Goal: Information Seeking & Learning: Learn about a topic

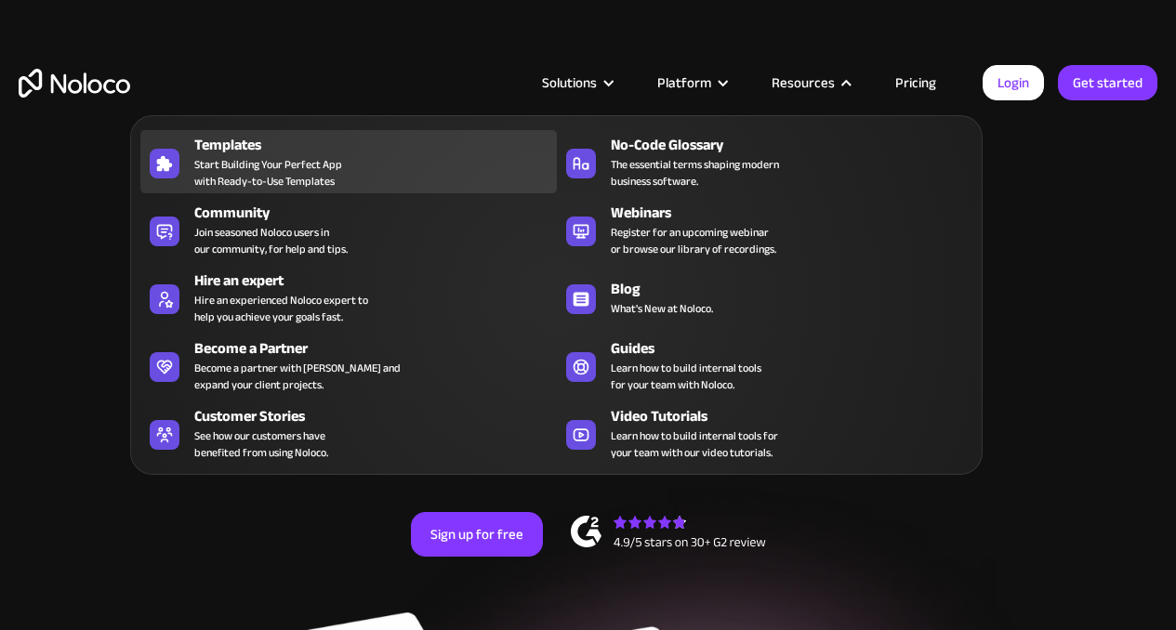
click at [294, 151] on div "Templates" at bounding box center [379, 145] width 370 height 22
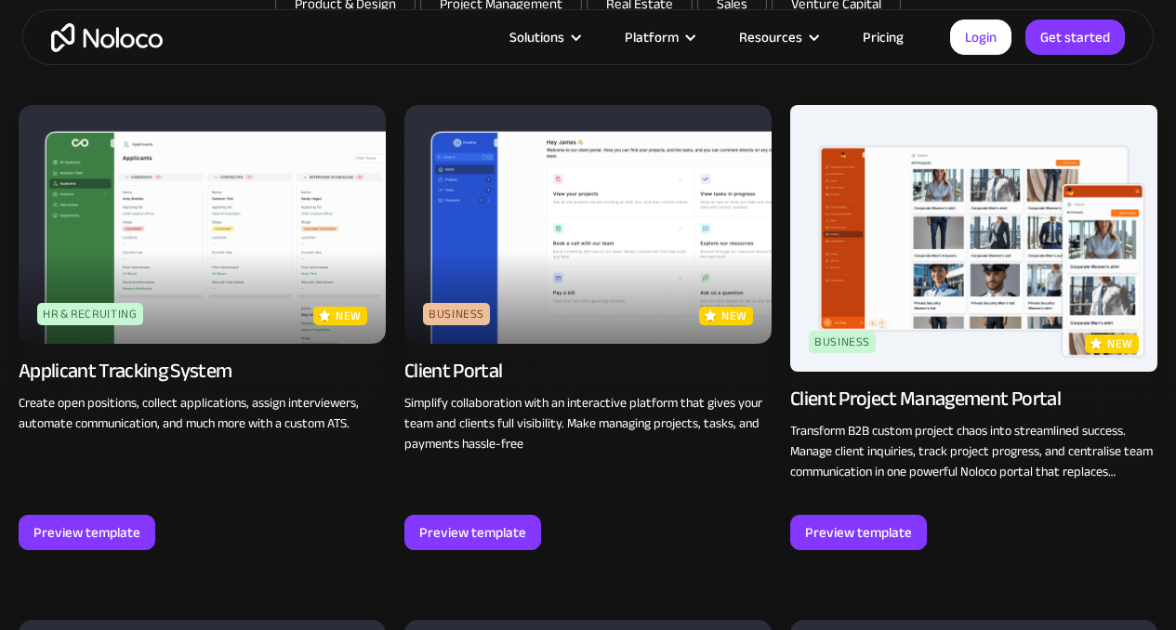
scroll to position [1208, 0]
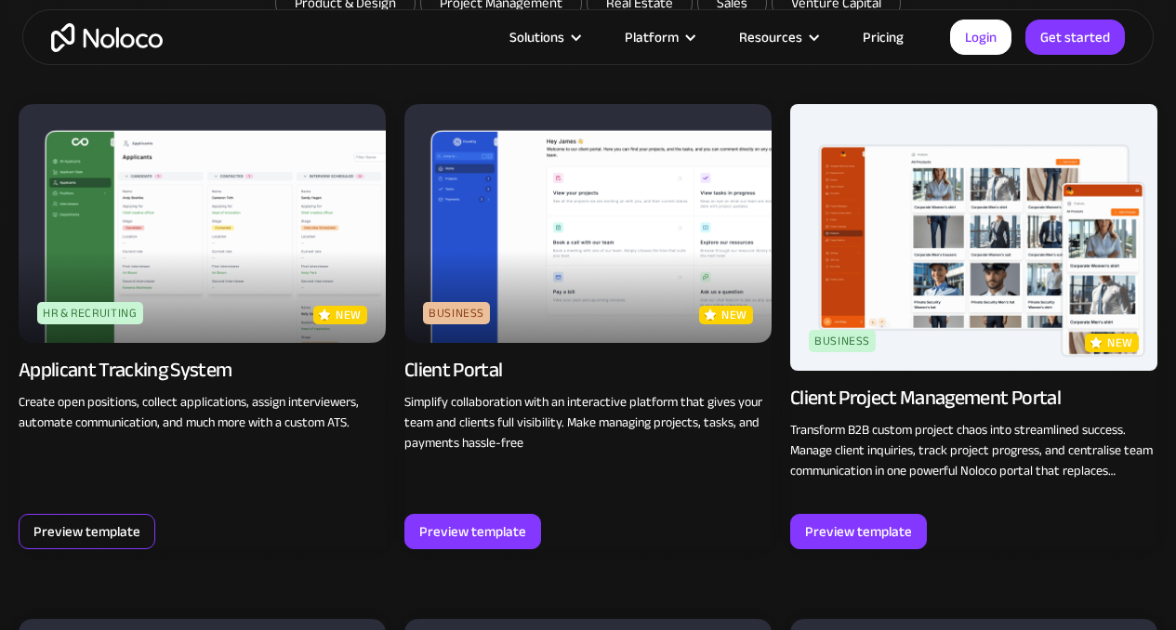
click at [82, 529] on div "Preview template" at bounding box center [86, 532] width 107 height 24
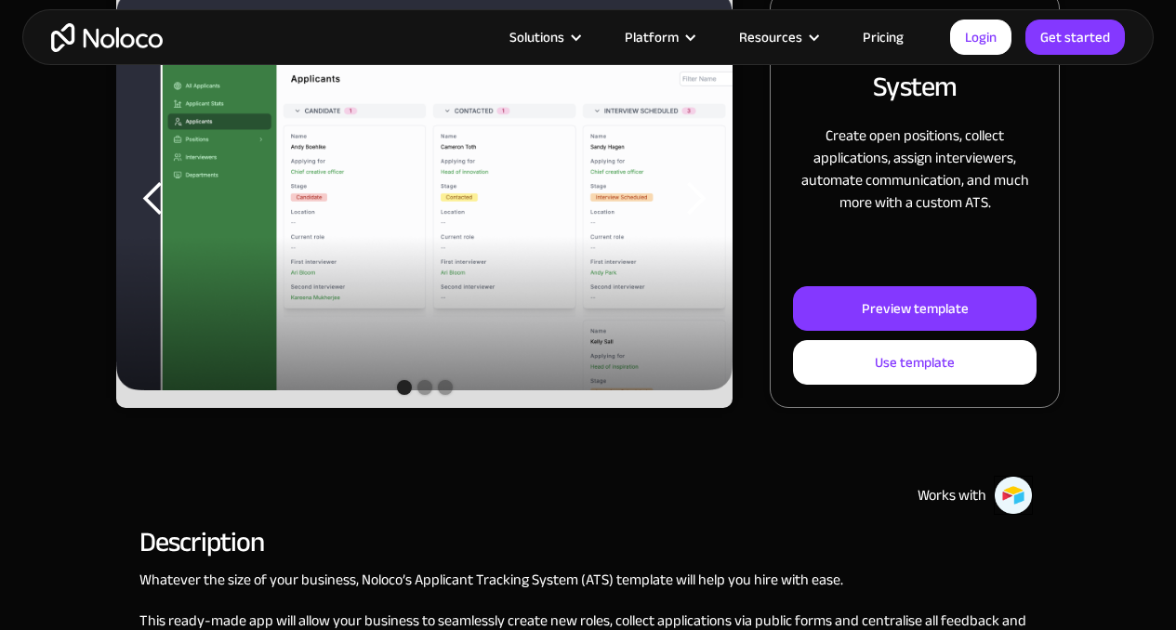
scroll to position [347, 0]
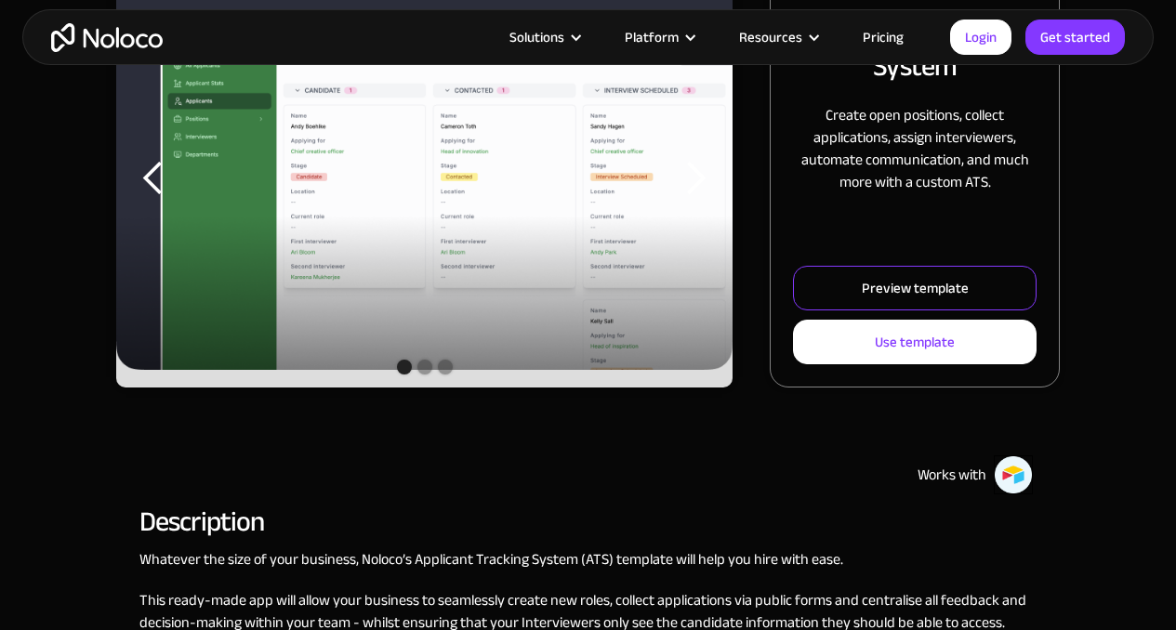
click at [932, 293] on div "Preview template" at bounding box center [915, 288] width 107 height 24
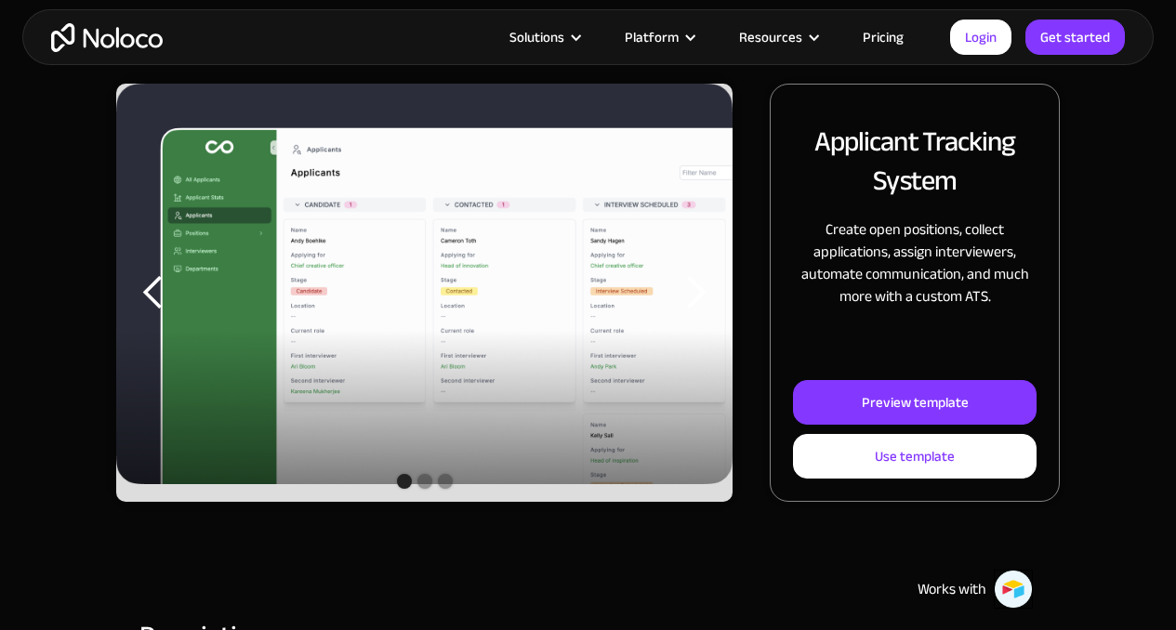
scroll to position [231, 0]
